Goal: Task Accomplishment & Management: Manage account settings

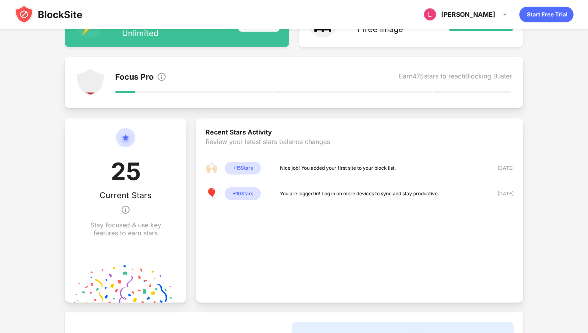
scroll to position [132, 0]
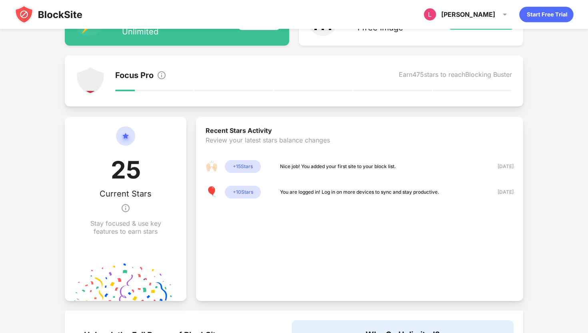
click at [226, 70] on div "Focus Pro Earn 475 stars to reach Blocking Buster" at bounding box center [313, 80] width 397 height 29
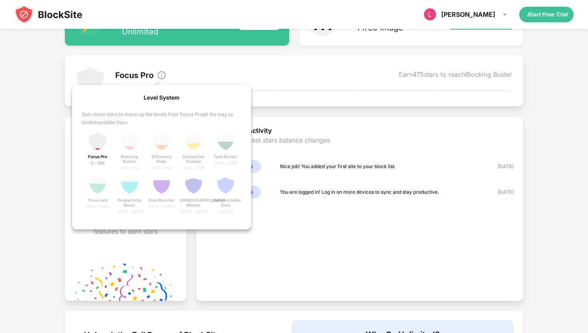
click at [161, 74] on img at bounding box center [162, 75] width 10 height 10
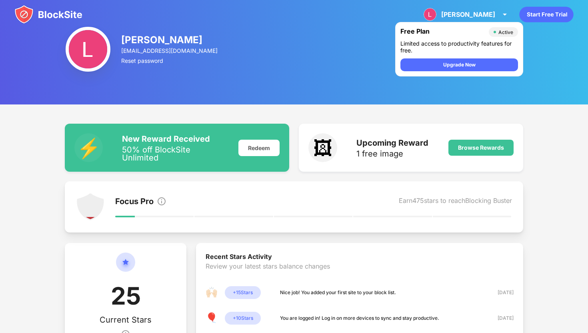
scroll to position [0, 0]
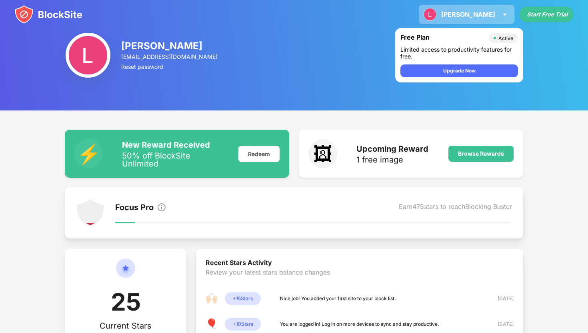
click at [502, 15] on img at bounding box center [505, 15] width 10 height 10
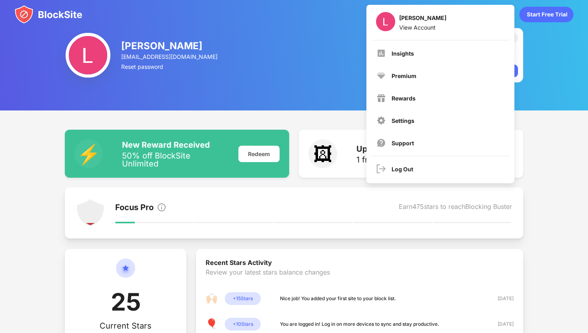
click at [426, 65] on div "Insights Premium Rewards Settings Support" at bounding box center [441, 97] width 148 height 115
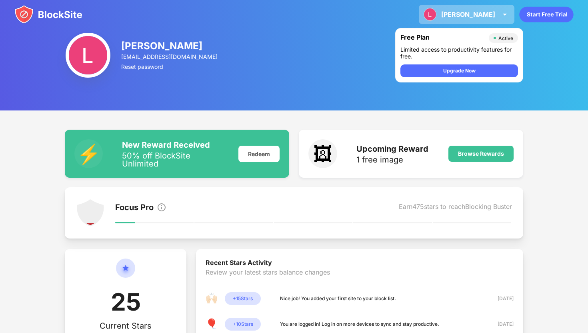
click at [424, 58] on div "Limited access to productivity features for free." at bounding box center [459, 53] width 118 height 14
click at [493, 18] on div "[PERSON_NAME] View Account Insights Premium Rewards Settings Support Log Out" at bounding box center [467, 14] width 96 height 19
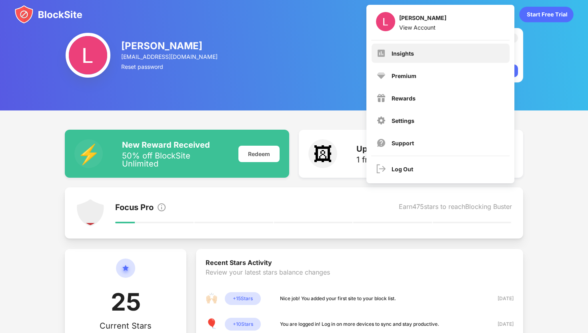
click at [416, 54] on div "Insights" at bounding box center [441, 53] width 138 height 19
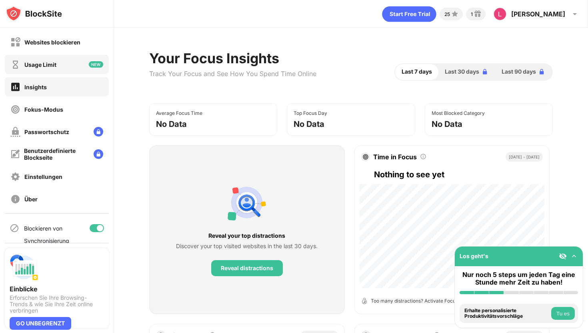
click at [64, 64] on div "Usage Limit" at bounding box center [57, 64] width 104 height 19
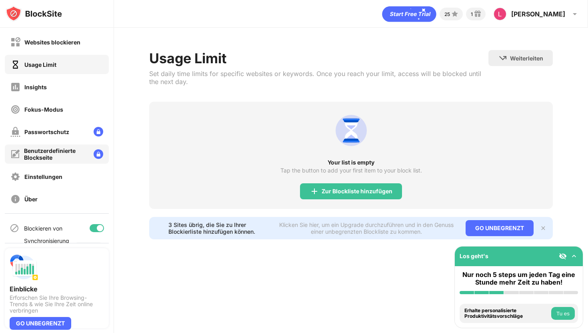
click at [48, 159] on div "Benutzerdefinierte Blockseite" at bounding box center [55, 154] width 63 height 14
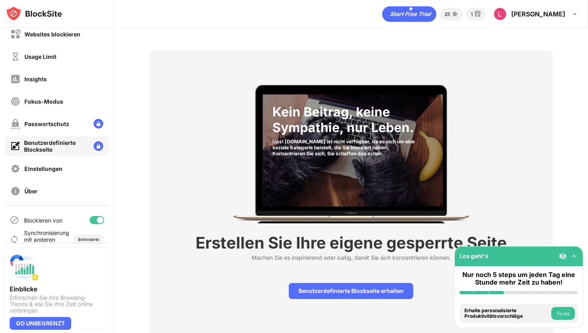
scroll to position [19, 0]
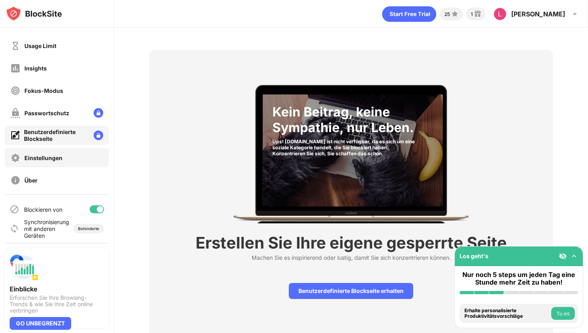
click at [60, 161] on div "Einstellungen" at bounding box center [36, 158] width 52 height 10
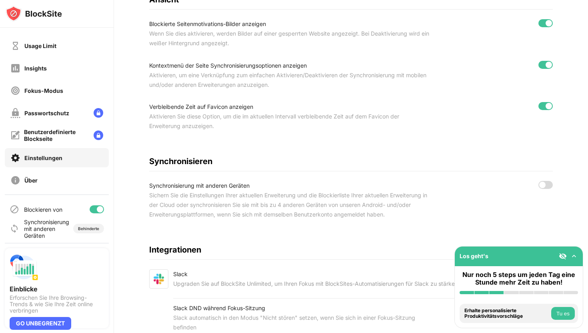
scroll to position [314, 0]
